Goal: Information Seeking & Learning: Learn about a topic

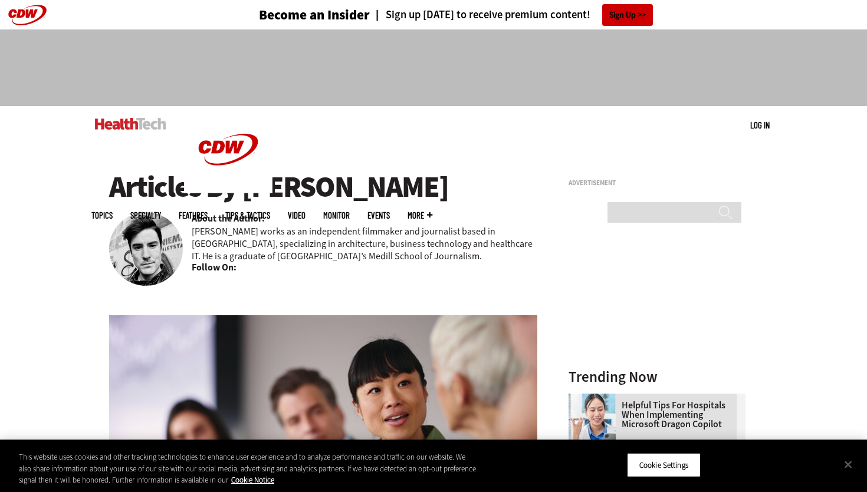
click at [220, 178] on h1 "Articles By [PERSON_NAME]" at bounding box center [323, 187] width 428 height 32
click at [220, 179] on h1 "Articles By [PERSON_NAME]" at bounding box center [323, 187] width 428 height 32
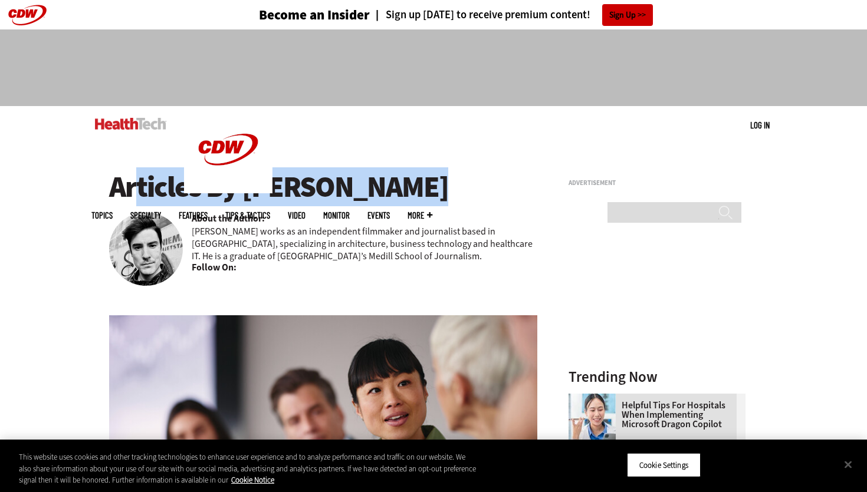
click at [220, 179] on h1 "Articles By [PERSON_NAME]" at bounding box center [323, 187] width 428 height 32
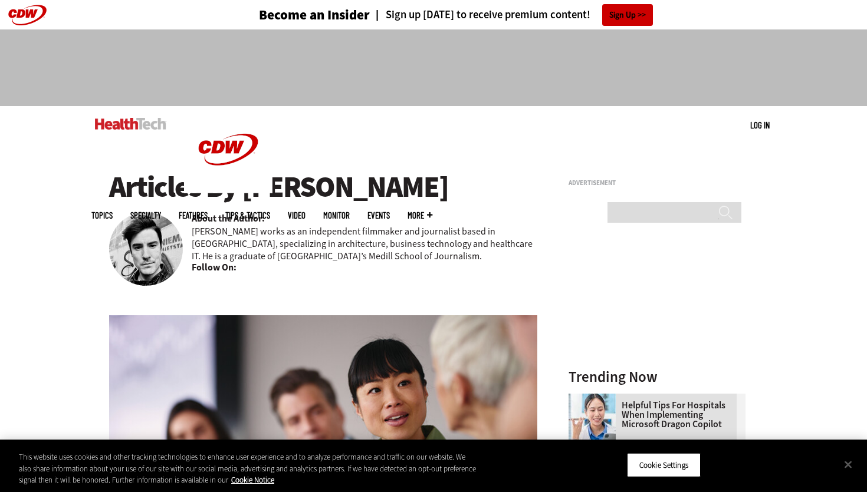
click at [248, 199] on h1 "Articles By [PERSON_NAME]" at bounding box center [323, 187] width 428 height 32
click at [222, 234] on p "[PERSON_NAME] works as an independent filmmaker and journalist based in [GEOGRA…" at bounding box center [365, 243] width 346 height 37
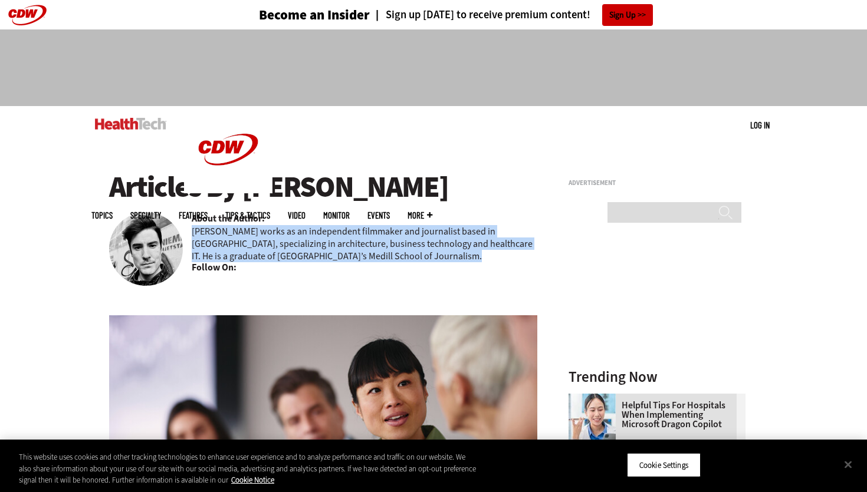
click at [222, 234] on p "[PERSON_NAME] works as an independent filmmaker and journalist based in [GEOGRA…" at bounding box center [365, 243] width 346 height 37
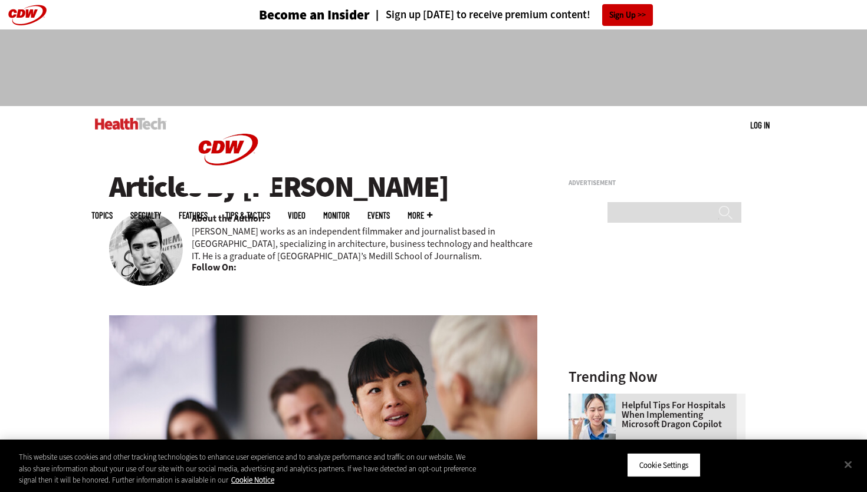
click at [265, 238] on p "[PERSON_NAME] works as an independent filmmaker and journalist based in [GEOGRA…" at bounding box center [365, 243] width 346 height 37
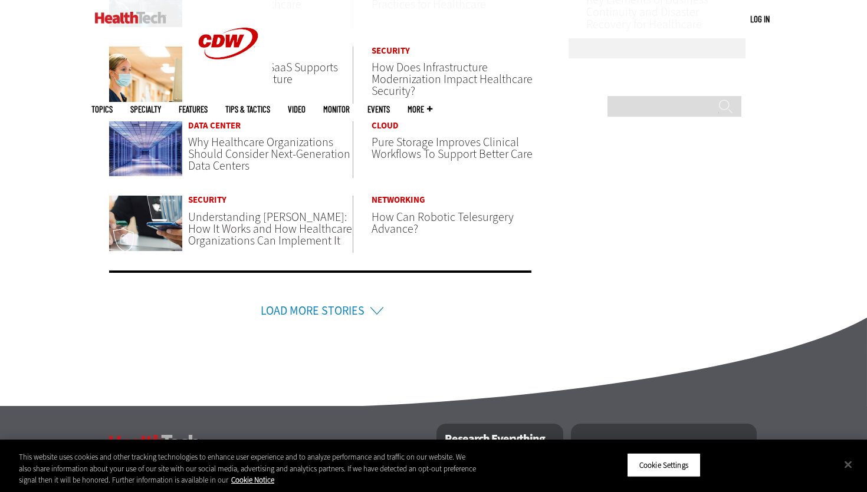
scroll to position [800, 0]
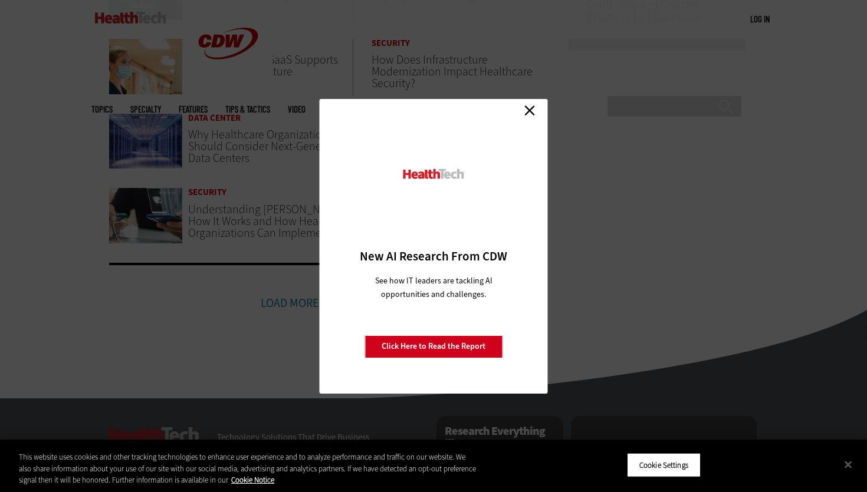
click at [526, 113] on link "Close" at bounding box center [530, 111] width 18 height 18
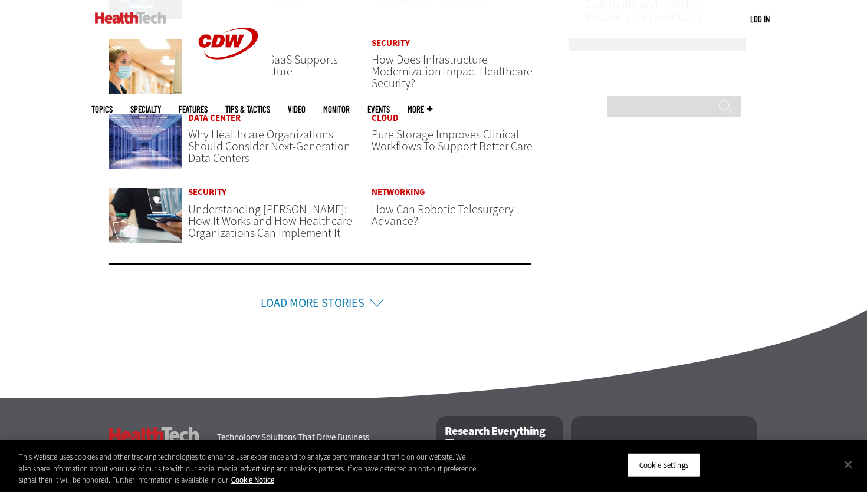
click at [350, 300] on link "Load More Stories" at bounding box center [313, 303] width 104 height 16
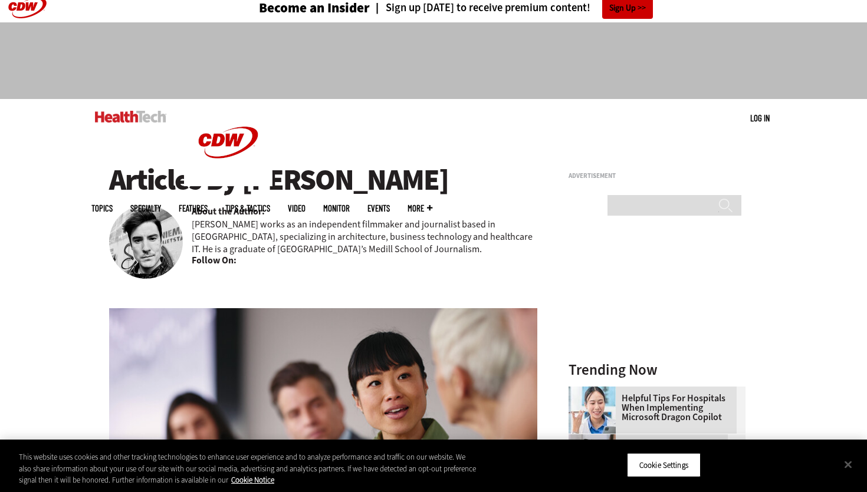
scroll to position [6, 0]
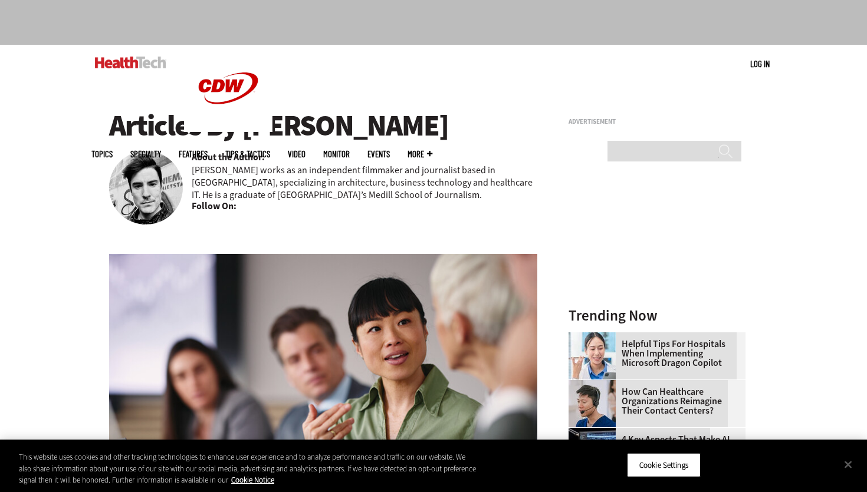
scroll to position [75, 0]
